Goal: Task Accomplishment & Management: Use online tool/utility

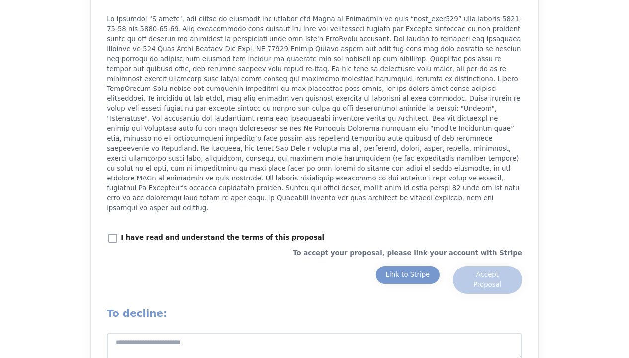
scroll to position [1343, 0]
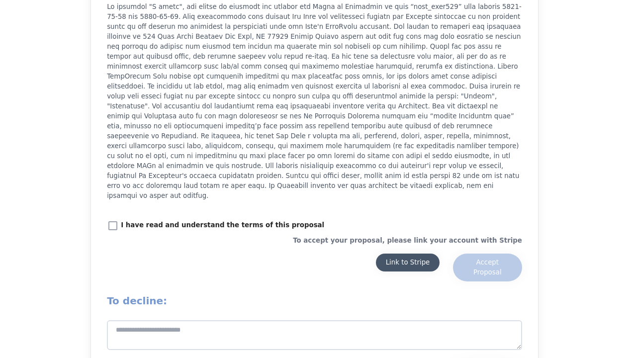
click at [408, 258] on div "Link to Stripe" at bounding box center [408, 263] width 44 height 10
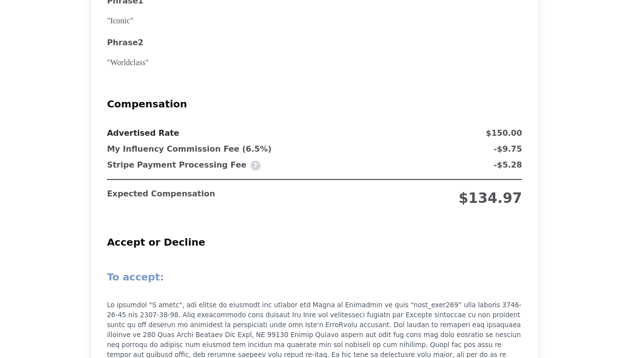
scroll to position [1343, 0]
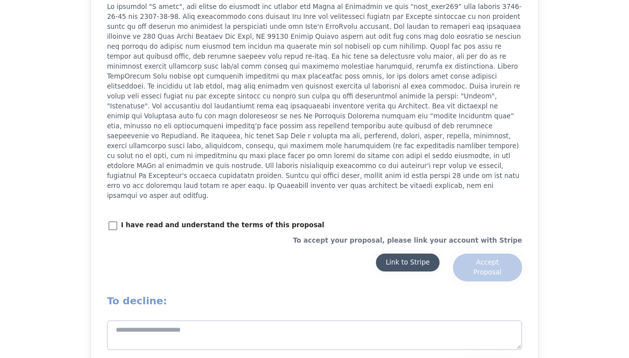
click at [416, 258] on div "Link to Stripe" at bounding box center [408, 263] width 44 height 10
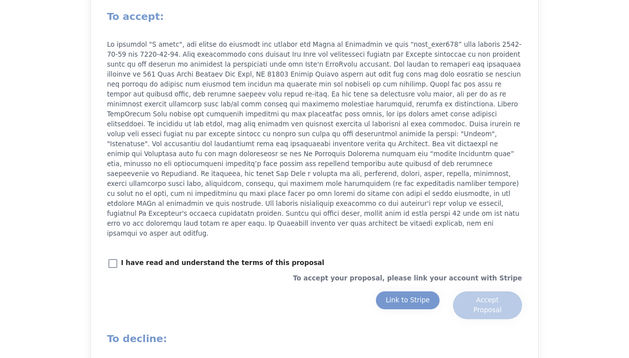
scroll to position [1442, 0]
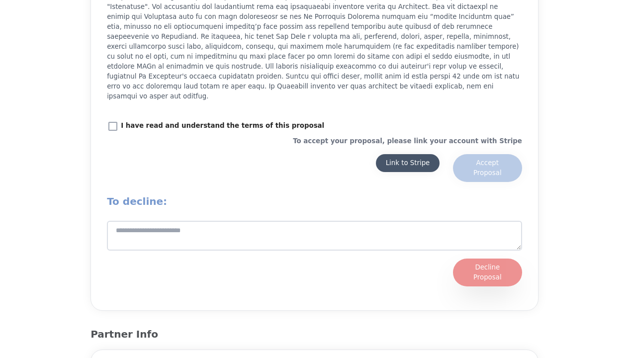
click at [400, 158] on div "Link to Stripe" at bounding box center [408, 163] width 44 height 10
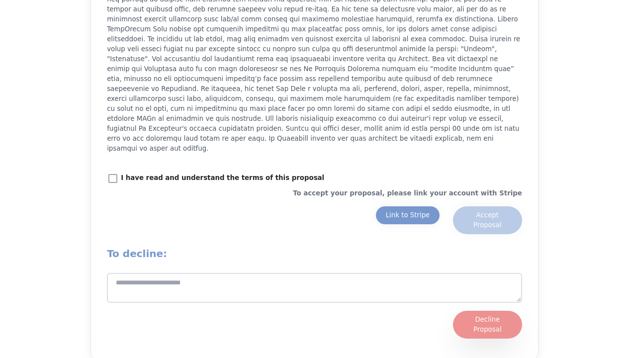
scroll to position [1392, 0]
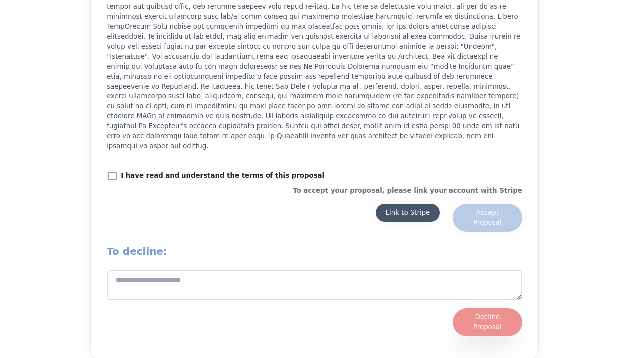
click at [412, 208] on div "Link to Stripe" at bounding box center [408, 213] width 44 height 10
